Goal: Transaction & Acquisition: Purchase product/service

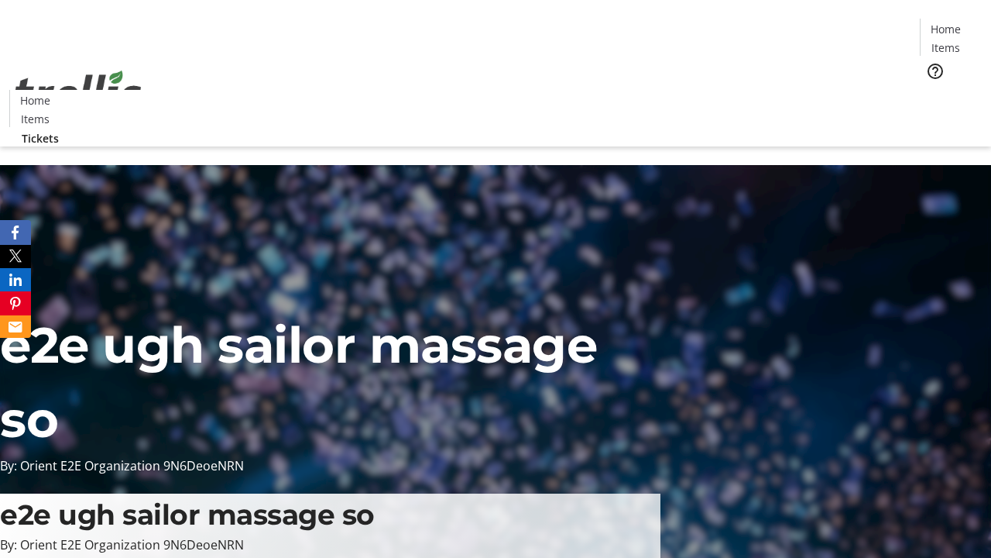
click at [932, 90] on span "Tickets" at bounding box center [950, 98] width 37 height 16
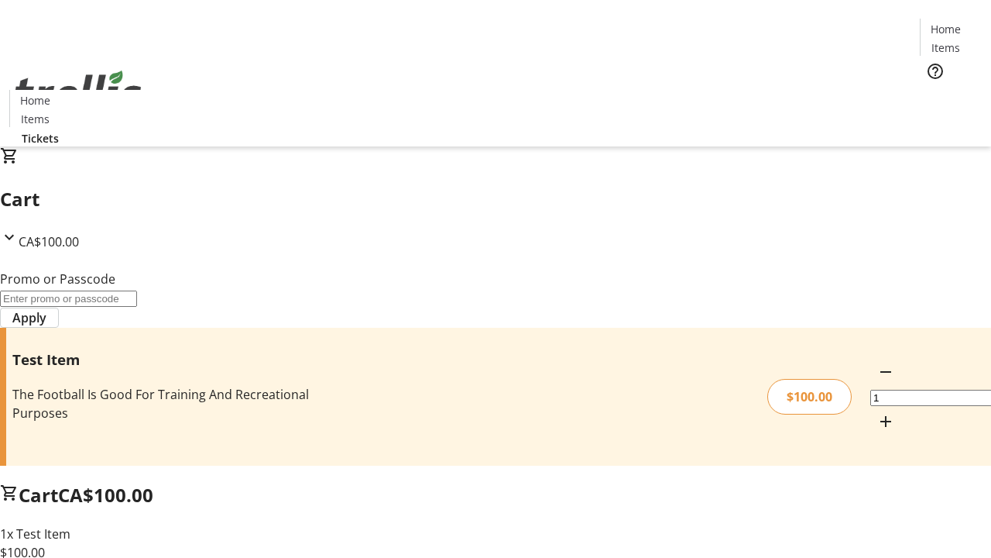
type input "FLAT"
